Goal: Transaction & Acquisition: Purchase product/service

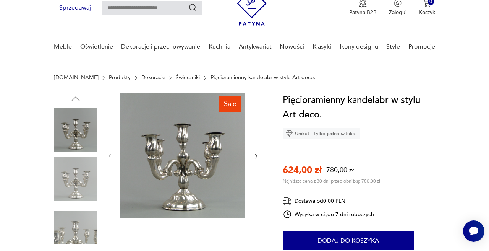
scroll to position [55, 0]
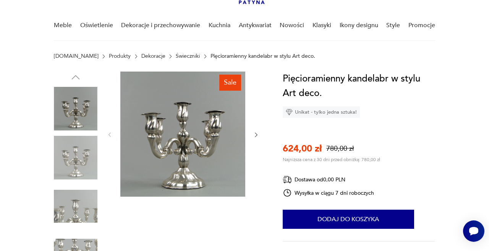
click at [258, 134] on icon "button" at bounding box center [256, 135] width 6 height 6
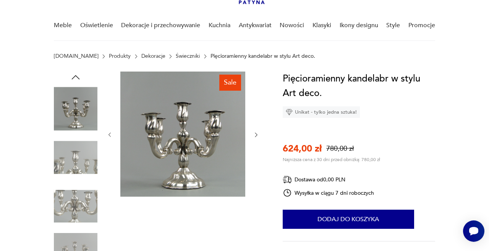
click at [258, 134] on icon "button" at bounding box center [256, 135] width 6 height 6
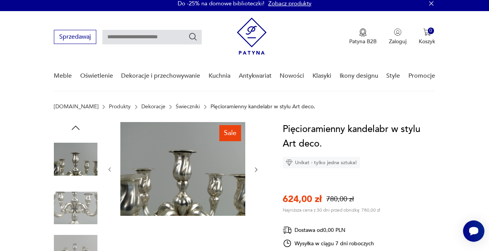
scroll to position [0, 0]
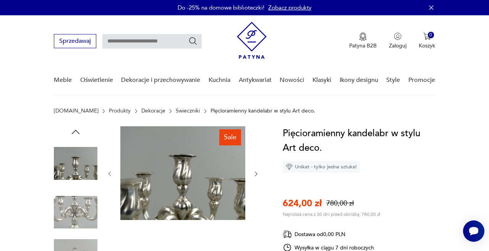
click at [109, 172] on icon "button" at bounding box center [110, 173] width 6 height 6
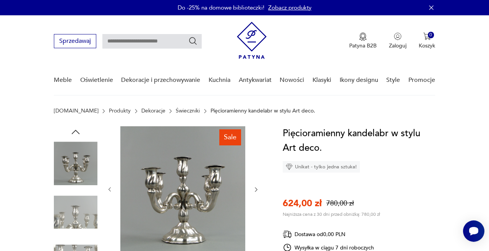
click at [109, 172] on div at bounding box center [183, 189] width 153 height 127
click at [255, 192] on button "button" at bounding box center [256, 190] width 6 height 8
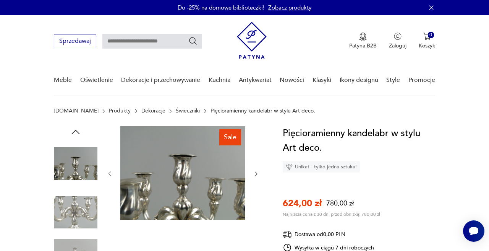
click at [255, 192] on div at bounding box center [183, 173] width 153 height 95
click at [255, 177] on button "button" at bounding box center [256, 174] width 6 height 8
